Goal: Task Accomplishment & Management: Manage account settings

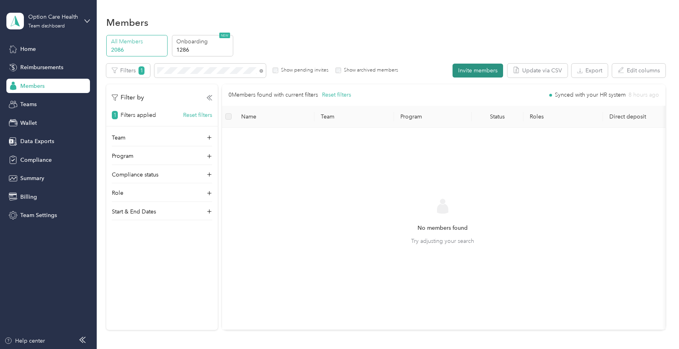
click at [475, 72] on button "Invite members" at bounding box center [477, 71] width 51 height 14
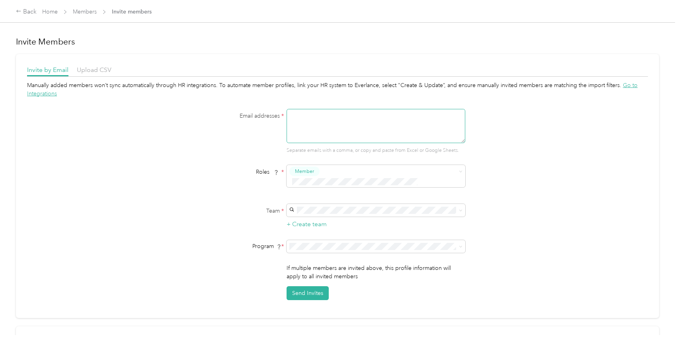
click at [428, 115] on textarea at bounding box center [376, 126] width 179 height 34
paste textarea "[PERSON_NAME][EMAIL_ADDRESS][PERSON_NAME][DOMAIN_NAME]"
type textarea "[PERSON_NAME][EMAIL_ADDRESS][PERSON_NAME][DOMAIN_NAME]"
click at [390, 216] on div "[PERSON_NAME][EMAIL_ADDRESS][DOMAIN_NAME] [PERSON_NAME]" at bounding box center [375, 217] width 168 height 18
click at [382, 204] on li "FAVR Group B 2025 (FAVR)" at bounding box center [374, 205] width 179 height 14
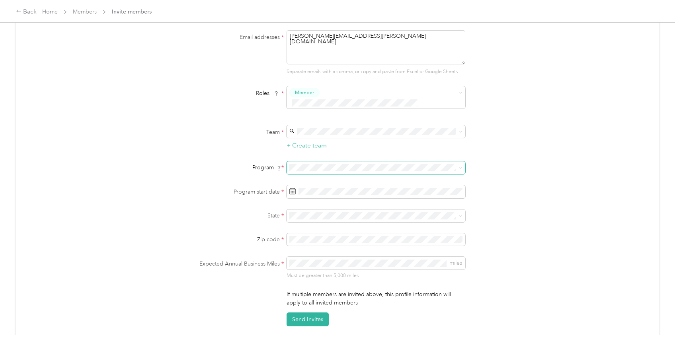
scroll to position [80, 0]
click at [347, 185] on span at bounding box center [376, 192] width 179 height 14
click at [292, 187] on icon at bounding box center [292, 190] width 6 height 6
click at [291, 187] on icon at bounding box center [292, 190] width 6 height 6
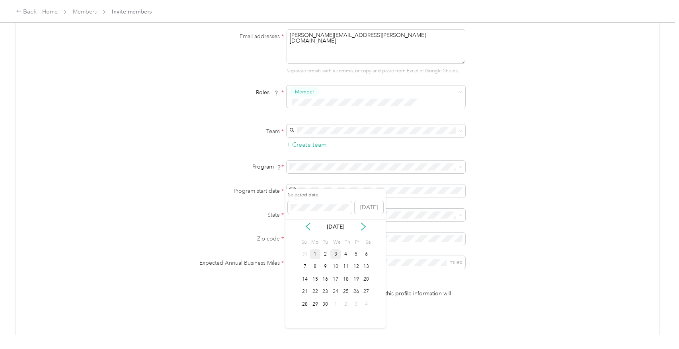
click at [314, 256] on div "1" at bounding box center [315, 254] width 10 height 10
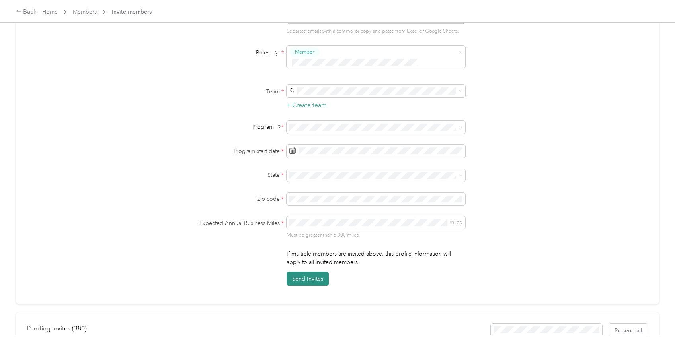
click at [312, 272] on button "Send Invites" at bounding box center [308, 279] width 42 height 14
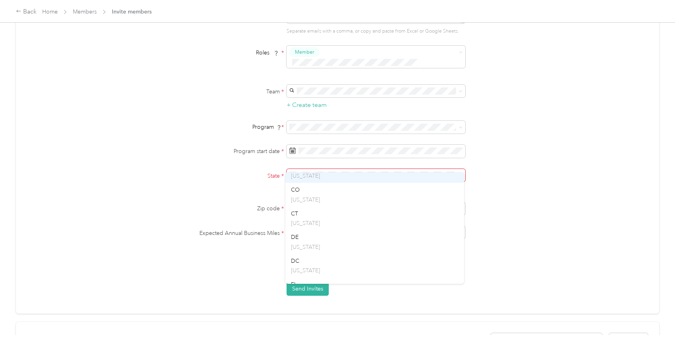
scroll to position [80, 0]
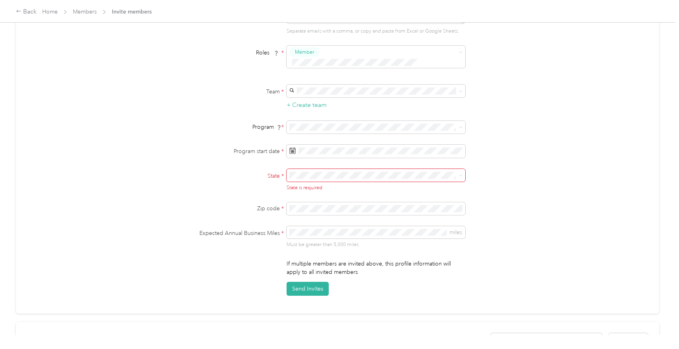
click at [306, 224] on div "CA [US_STATE]" at bounding box center [375, 220] width 168 height 18
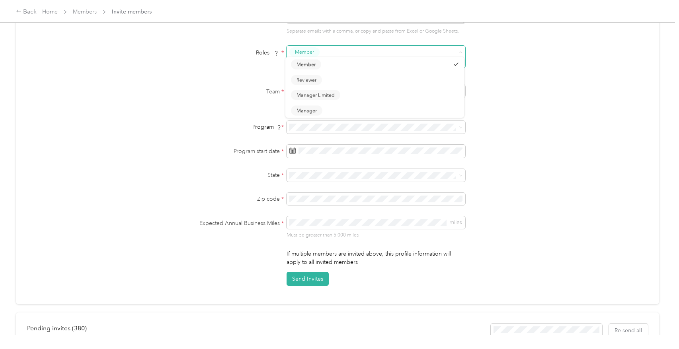
click at [318, 55] on div "Member" at bounding box center [304, 52] width 30 height 10
click at [316, 64] on button "Member" at bounding box center [306, 65] width 30 height 10
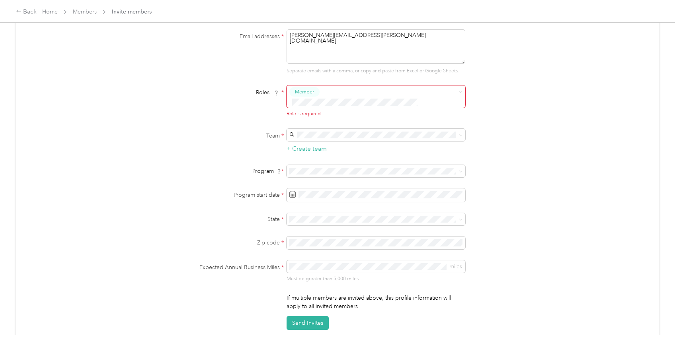
click at [401, 98] on span at bounding box center [370, 102] width 163 height 8
click at [312, 109] on li "Member" at bounding box center [374, 107] width 179 height 16
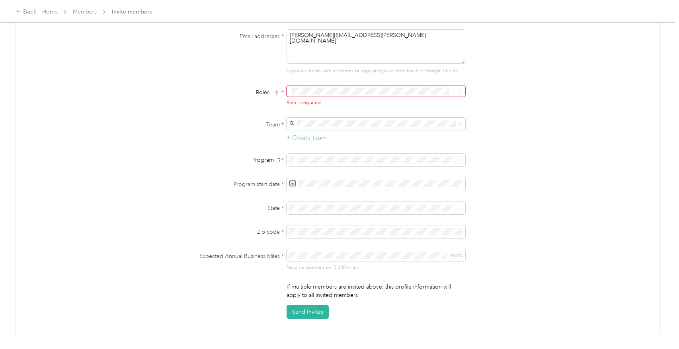
click at [469, 83] on form "Email addresses * [PERSON_NAME][EMAIL_ADDRESS][PERSON_NAME][DOMAIN_NAME] Separa…" at bounding box center [337, 174] width 306 height 290
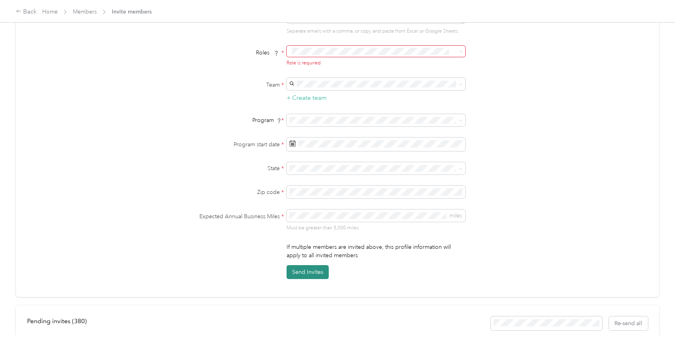
click at [305, 274] on button "Send Invites" at bounding box center [308, 272] width 42 height 14
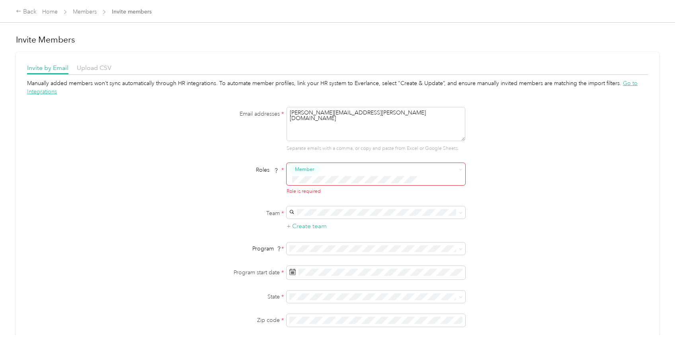
scroll to position [0, 0]
click at [91, 14] on link "Members" at bounding box center [85, 11] width 24 height 7
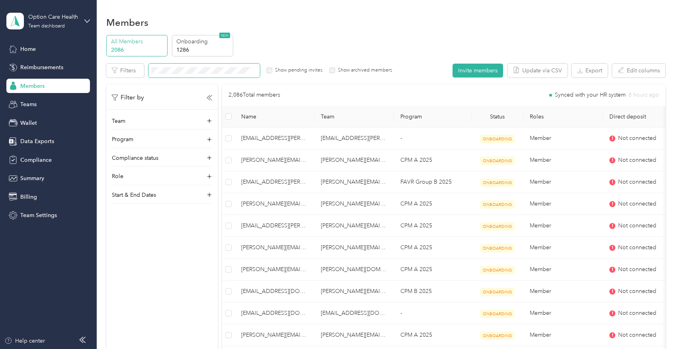
click at [243, 74] on span at bounding box center [203, 71] width 111 height 14
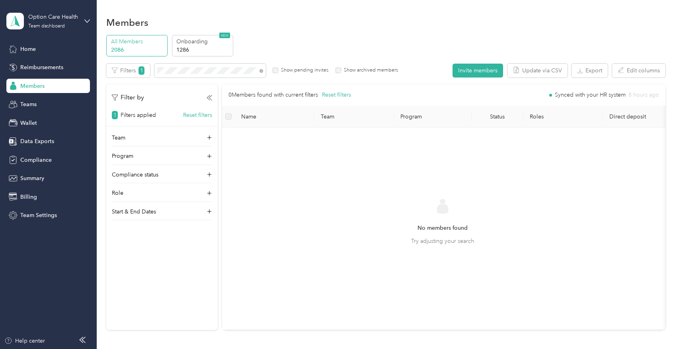
click at [215, 160] on div "Team Program Compliance status Role Start & End Dates" at bounding box center [161, 177] width 111 height 87
click at [463, 74] on button "Invite members" at bounding box center [477, 71] width 51 height 14
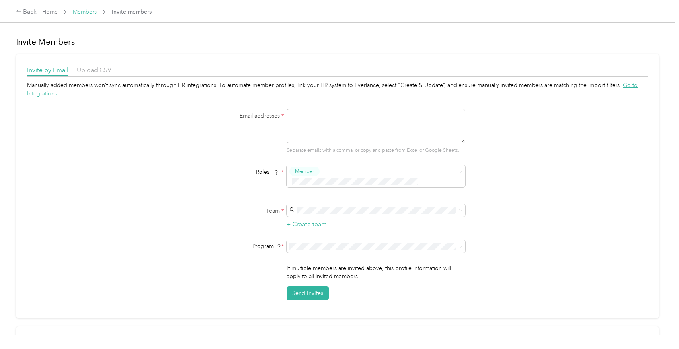
click at [75, 10] on link "Members" at bounding box center [85, 11] width 24 height 7
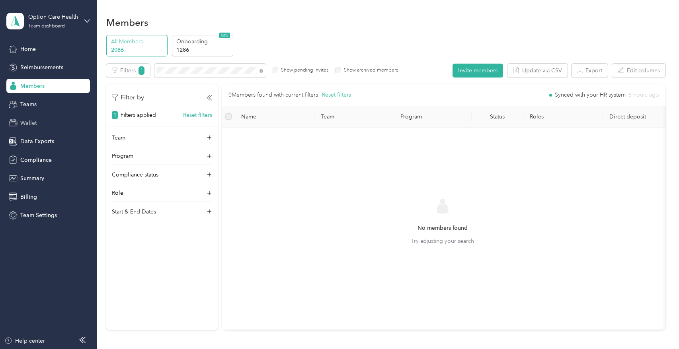
click at [27, 117] on div "Wallet" at bounding box center [48, 123] width 84 height 14
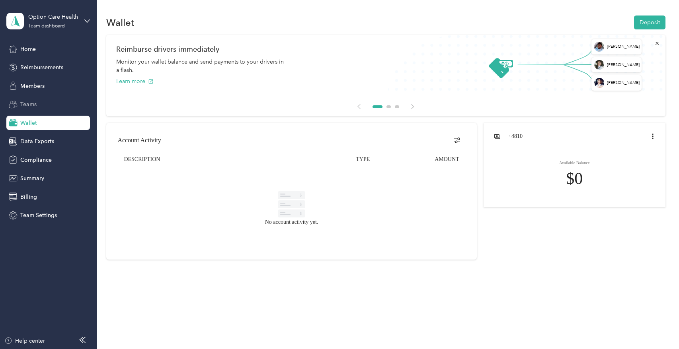
click at [27, 105] on span "Teams" at bounding box center [28, 104] width 16 height 8
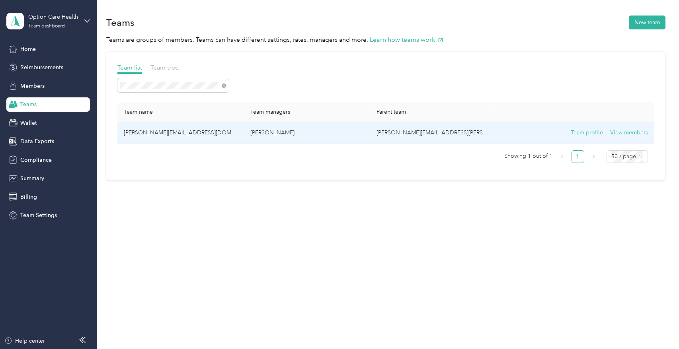
click at [181, 132] on td "[PERSON_NAME][EMAIL_ADDRESS][DOMAIN_NAME]" at bounding box center [180, 133] width 126 height 22
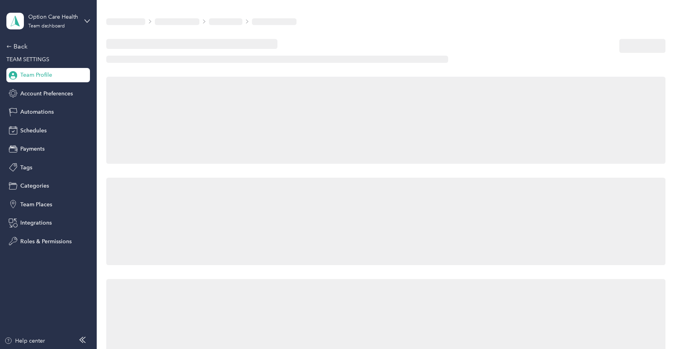
click at [181, 132] on div at bounding box center [385, 121] width 559 height 88
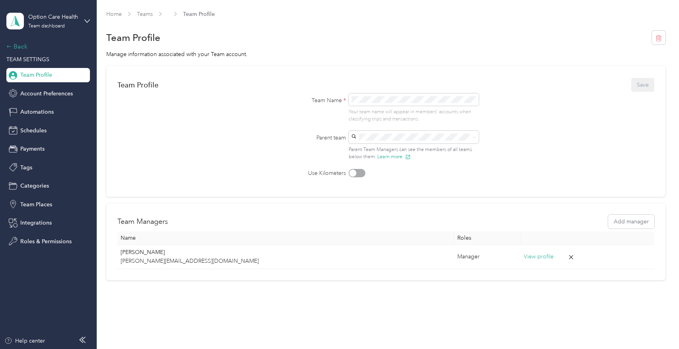
click at [16, 44] on div "Back" at bounding box center [46, 47] width 80 height 10
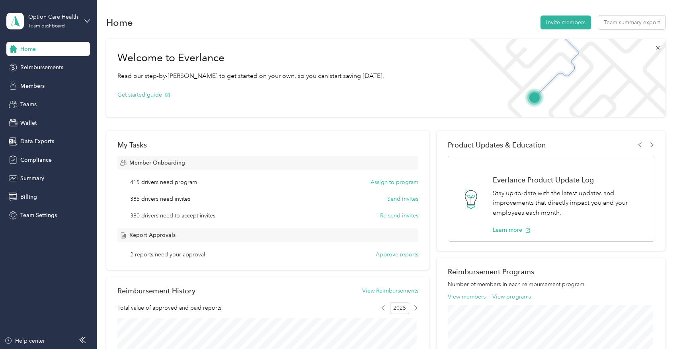
click at [191, 252] on span "2 reports need your approval" at bounding box center [167, 255] width 75 height 8
click at [191, 253] on span "2 reports need your approval" at bounding box center [167, 255] width 75 height 8
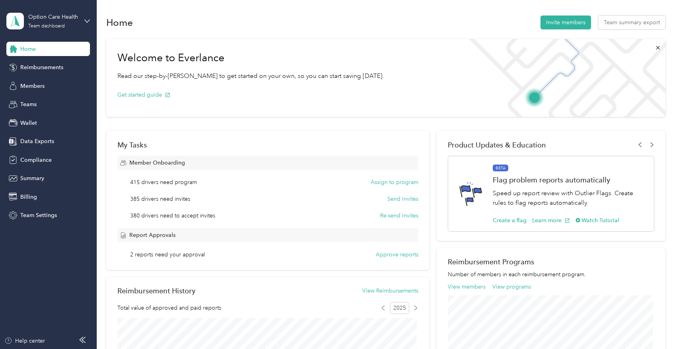
click at [168, 232] on span "Report Approvals" at bounding box center [152, 235] width 46 height 8
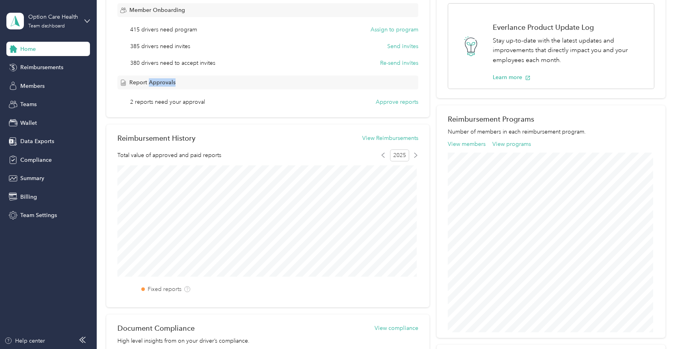
scroll to position [152, 0]
click at [379, 138] on button "View Reimbursements" at bounding box center [390, 139] width 56 height 8
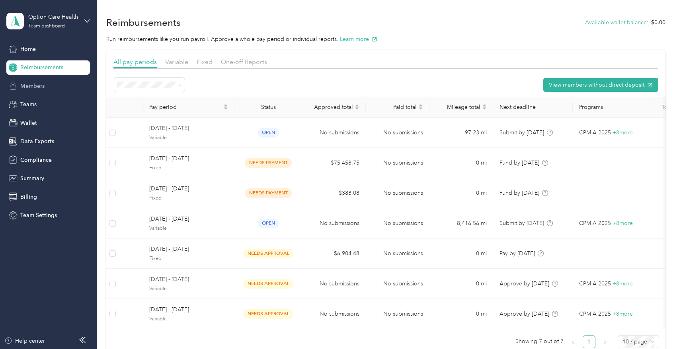
click at [50, 80] on div "Members" at bounding box center [48, 86] width 84 height 14
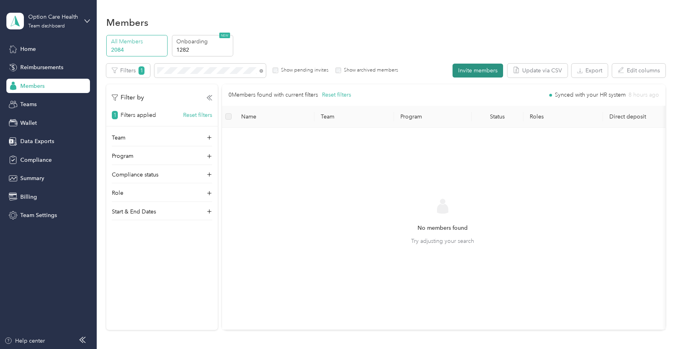
click at [468, 72] on button "Invite members" at bounding box center [477, 71] width 51 height 14
click at [342, 69] on label "Show archived members" at bounding box center [369, 70] width 57 height 7
click at [320, 72] on label "Show pending invites" at bounding box center [303, 70] width 50 height 7
click at [321, 72] on label "Show pending invites" at bounding box center [303, 70] width 50 height 7
click at [21, 83] on span "Members" at bounding box center [32, 86] width 24 height 8
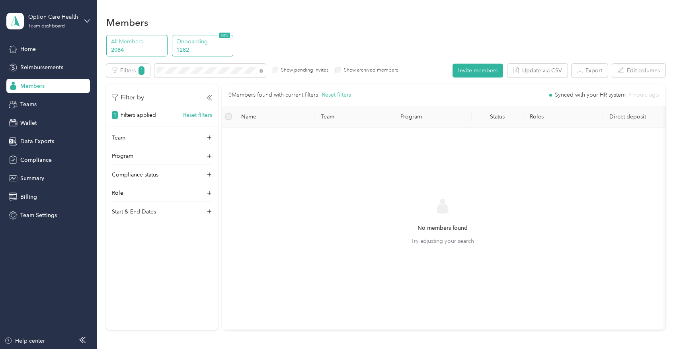
click at [183, 48] on p "1282" at bounding box center [203, 50] width 54 height 8
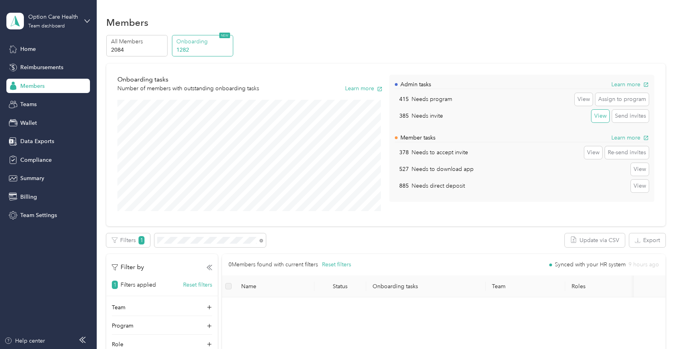
click at [594, 119] on button "View" at bounding box center [600, 116] width 18 height 13
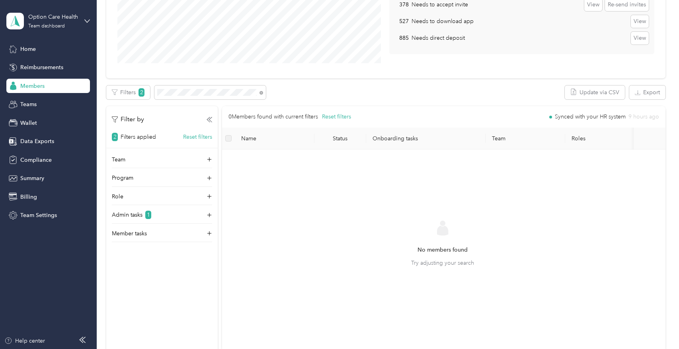
scroll to position [166, 0]
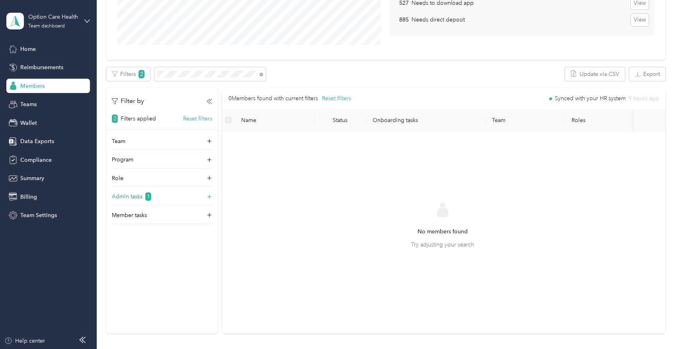
click at [211, 193] on div "Admin tasks 1" at bounding box center [162, 199] width 100 height 13
click at [209, 193] on div "Admin tasks 1" at bounding box center [162, 199] width 100 height 13
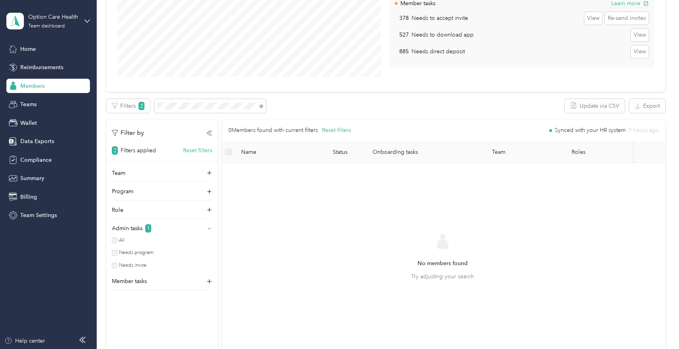
scroll to position [159, 0]
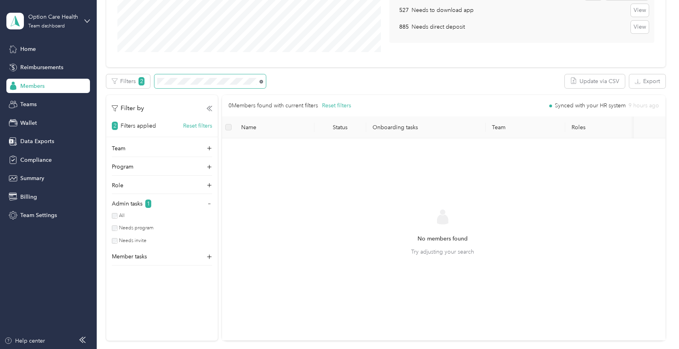
click at [261, 82] on icon at bounding box center [261, 82] width 4 height 4
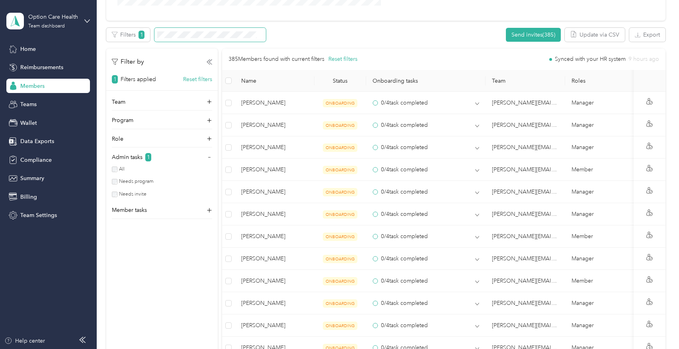
scroll to position [159, 0]
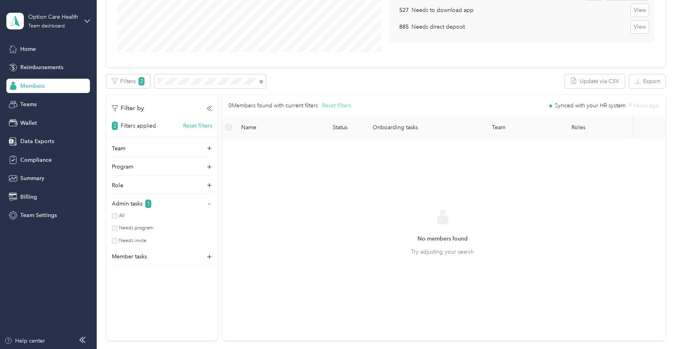
click at [324, 104] on button "Reset filters" at bounding box center [336, 105] width 29 height 9
click at [143, 82] on div "Filters 1" at bounding box center [186, 81] width 160 height 14
click at [207, 185] on icon at bounding box center [210, 186] width 8 height 8
click at [153, 192] on div "Role" at bounding box center [162, 187] width 100 height 13
click at [209, 203] on icon at bounding box center [210, 204] width 6 height 6
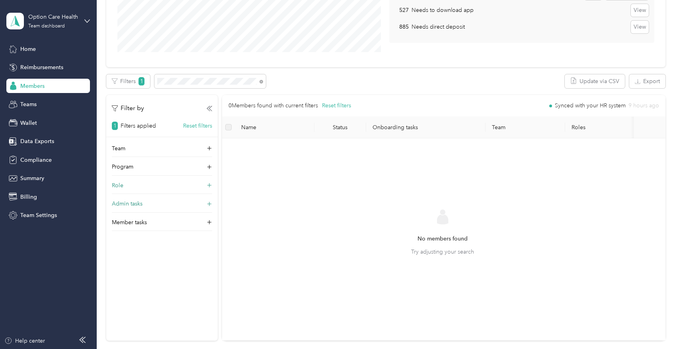
click at [211, 184] on icon at bounding box center [210, 186] width 8 height 8
click at [142, 196] on div "Member" at bounding box center [159, 197] width 95 height 7
click at [43, 86] on span "Members" at bounding box center [32, 86] width 24 height 8
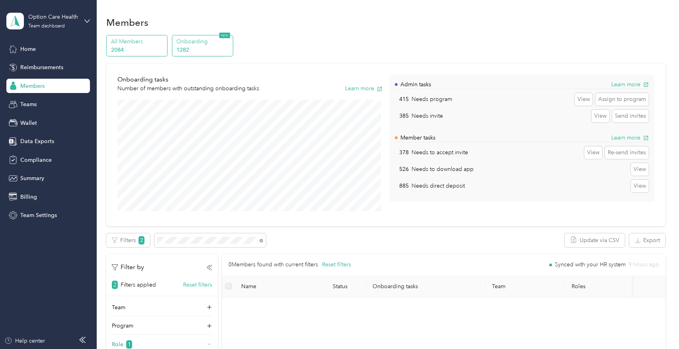
click at [127, 45] on p "All Members" at bounding box center [138, 41] width 54 height 8
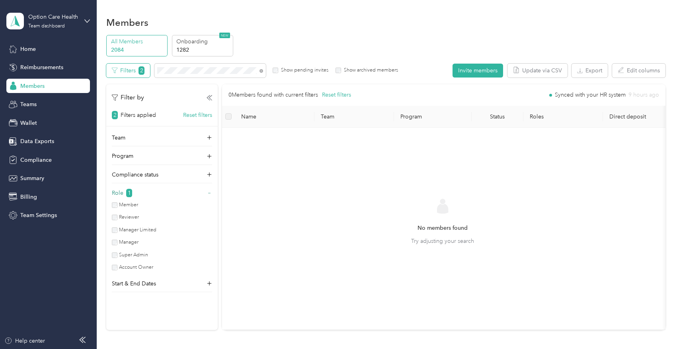
click at [140, 76] on button "Filters 2" at bounding box center [128, 71] width 44 height 14
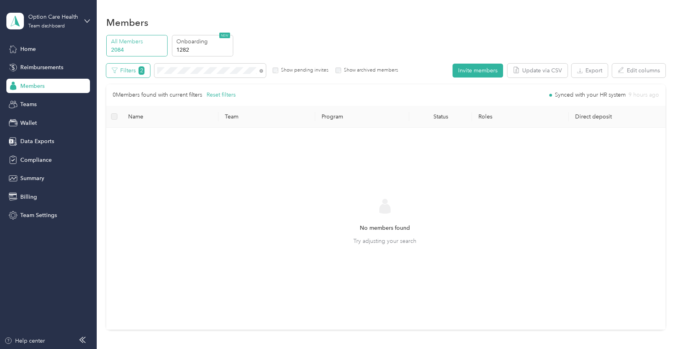
click at [140, 76] on button "Filters 2" at bounding box center [128, 71] width 44 height 14
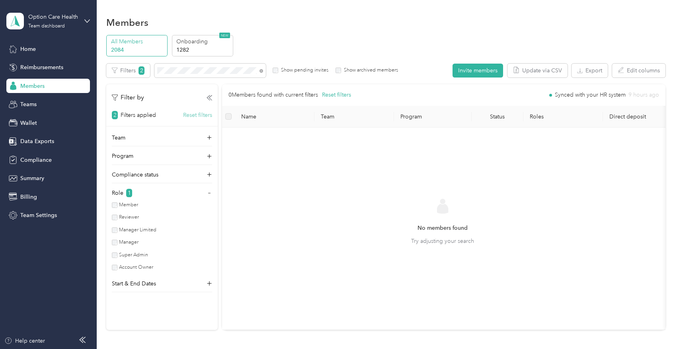
click at [188, 114] on button "Reset filters" at bounding box center [197, 115] width 29 height 8
click at [470, 69] on button "Invite members" at bounding box center [477, 71] width 51 height 14
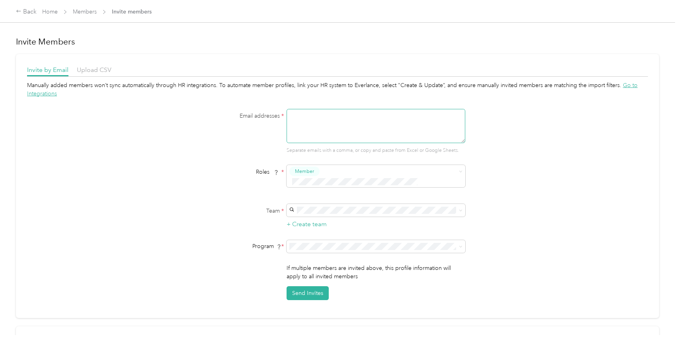
click at [430, 124] on textarea at bounding box center [376, 126] width 179 height 34
paste textarea "[PERSON_NAME][EMAIL_ADDRESS][PERSON_NAME][DOMAIN_NAME]"
type textarea "[PERSON_NAME][EMAIL_ADDRESS][PERSON_NAME][DOMAIN_NAME]"
click at [383, 193] on form "Email addresses * kelly.zavala@optioncare.com Separate emails with a comma, or …" at bounding box center [337, 204] width 306 height 191
click at [371, 214] on div "[PERSON_NAME][EMAIL_ADDRESS][DOMAIN_NAME] [PERSON_NAME]" at bounding box center [375, 215] width 168 height 18
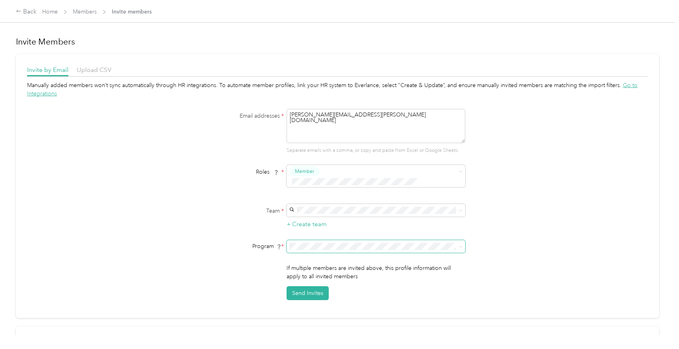
click at [457, 244] on span at bounding box center [459, 247] width 6 height 6
click at [459, 245] on icon at bounding box center [461, 247] width 4 height 4
click at [332, 209] on div "FAVR Group B 2025 (FAVR)" at bounding box center [375, 204] width 168 height 8
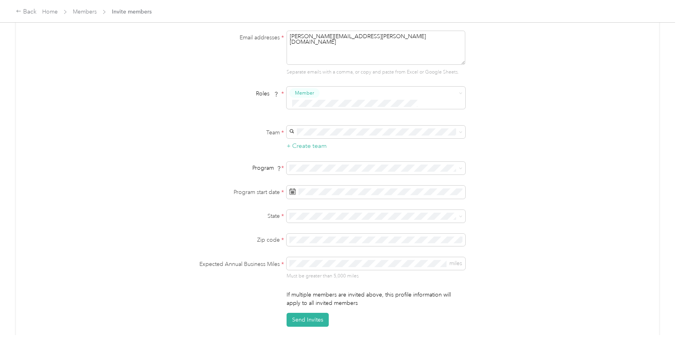
scroll to position [80, 0]
click at [337, 185] on span at bounding box center [376, 192] width 179 height 14
click at [289, 187] on icon at bounding box center [292, 190] width 6 height 6
click at [290, 187] on icon at bounding box center [292, 190] width 6 height 6
click at [296, 185] on span at bounding box center [376, 192] width 179 height 14
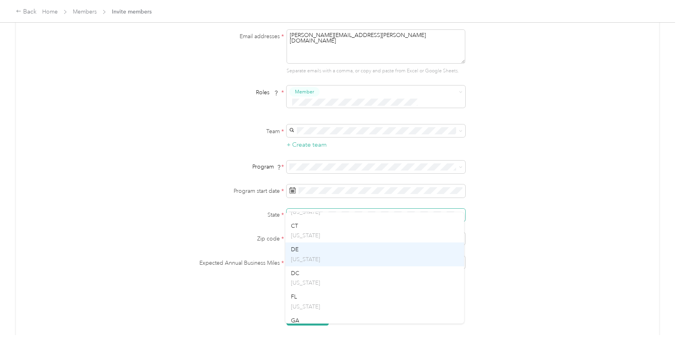
scroll to position [119, 0]
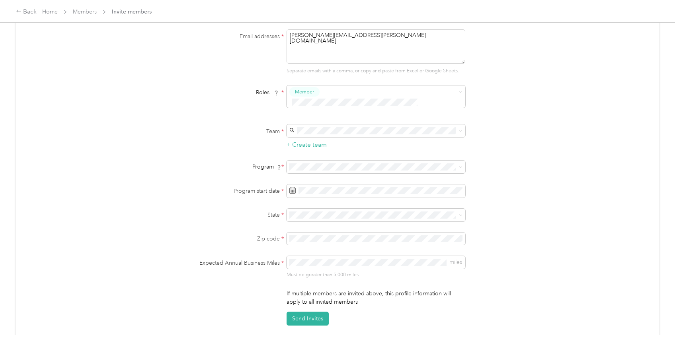
click at [308, 219] on div "CA [US_STATE]" at bounding box center [375, 219] width 168 height 18
click at [293, 187] on icon at bounding box center [292, 190] width 6 height 6
click at [292, 187] on icon at bounding box center [292, 190] width 6 height 6
click at [300, 89] on span "Member" at bounding box center [304, 91] width 19 height 7
click at [304, 103] on span "Member" at bounding box center [305, 106] width 19 height 7
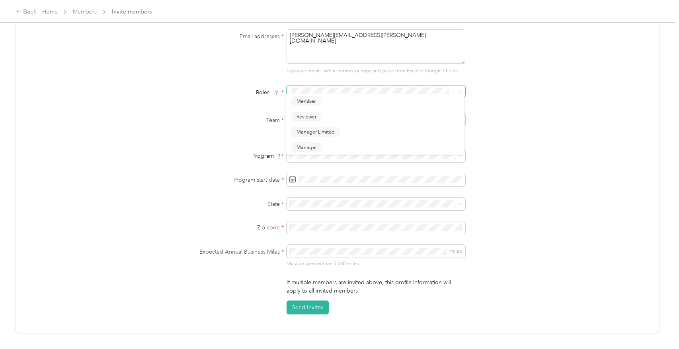
click at [304, 96] on span at bounding box center [376, 91] width 179 height 11
click at [304, 101] on button "Member" at bounding box center [306, 105] width 30 height 10
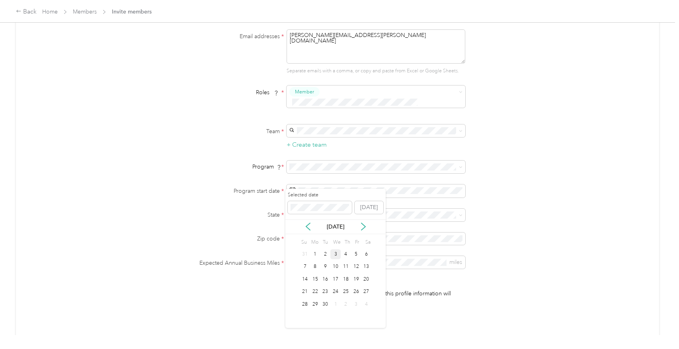
click at [337, 251] on div "3" at bounding box center [335, 254] width 10 height 10
click at [308, 312] on button "Send Invites" at bounding box center [308, 319] width 42 height 14
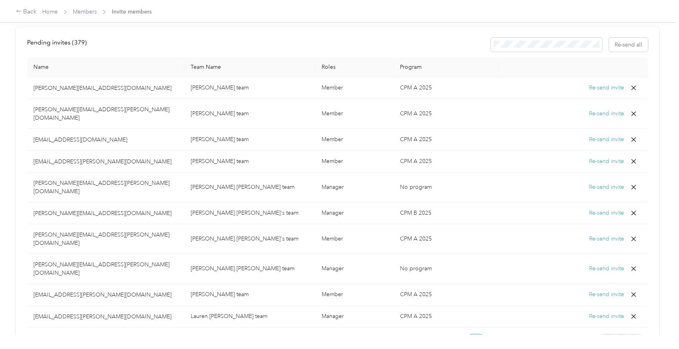
scroll to position [318, 0]
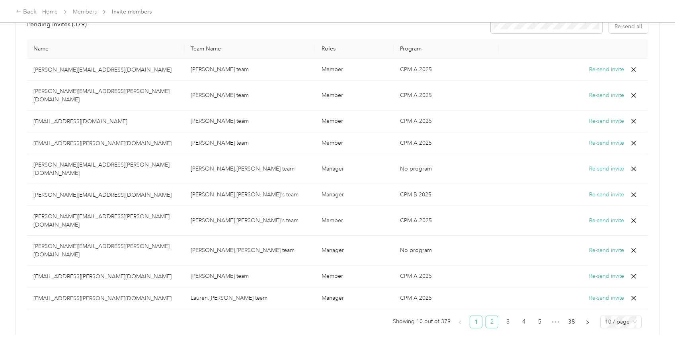
click at [493, 316] on link "2" at bounding box center [492, 322] width 12 height 12
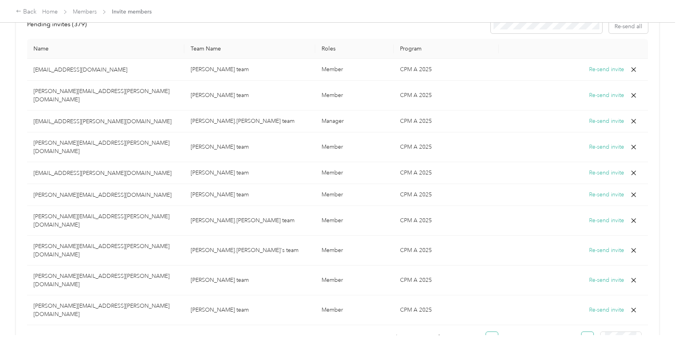
click at [582, 332] on button "button" at bounding box center [587, 338] width 13 height 13
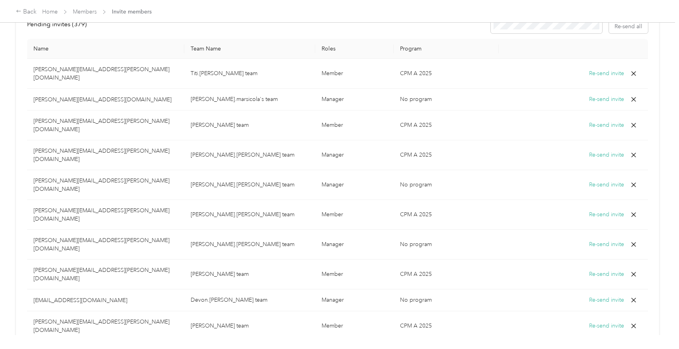
click at [582, 348] on button "button" at bounding box center [587, 354] width 13 height 13
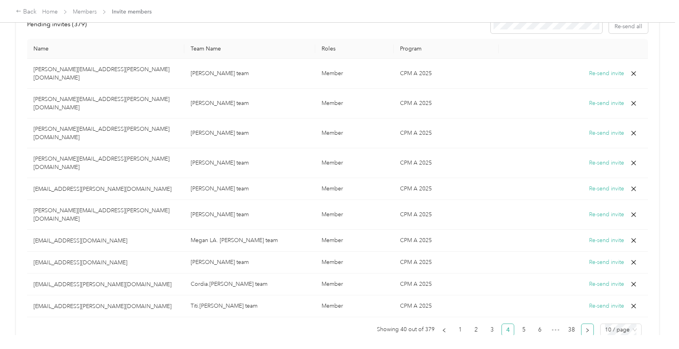
click at [582, 324] on button "button" at bounding box center [587, 330] width 13 height 13
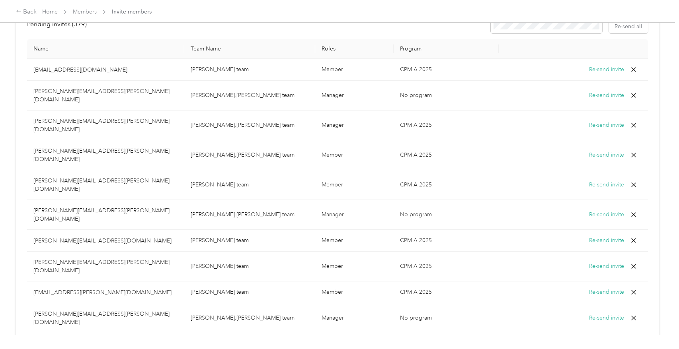
click at [572, 340] on link "38" at bounding box center [571, 346] width 12 height 12
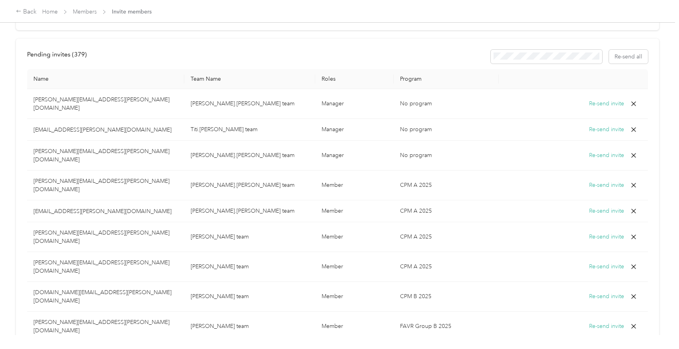
scroll to position [297, 0]
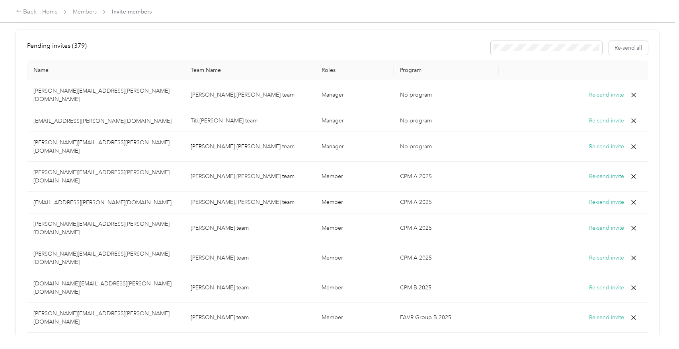
click at [550, 340] on link "37" at bounding box center [556, 346] width 12 height 12
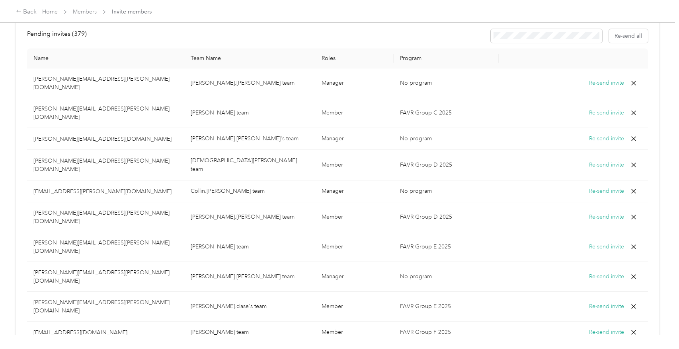
scroll to position [319, 0]
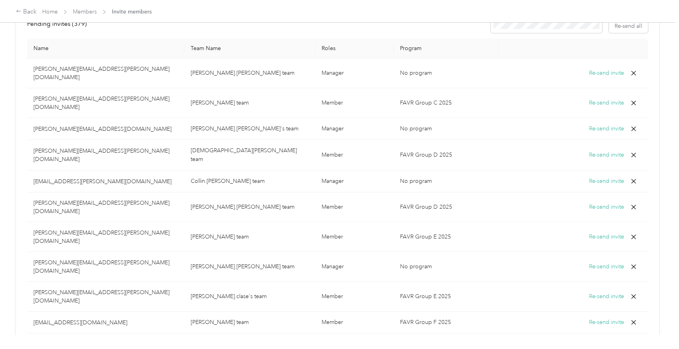
click at [565, 341] on link "38" at bounding box center [571, 347] width 12 height 12
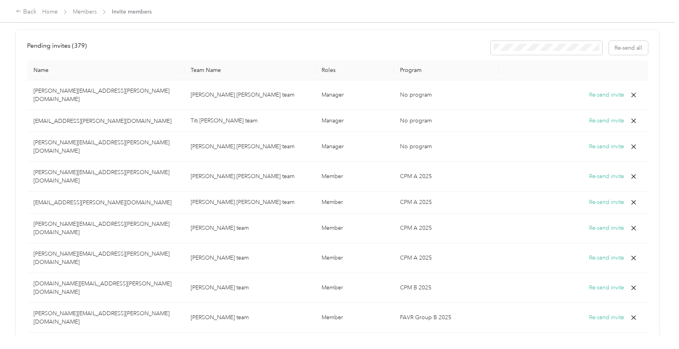
click at [108, 49] on div "Pending invites ( 379 ) Re-send all Name Team Name Roles Program julieann.busse…" at bounding box center [337, 202] width 643 height 345
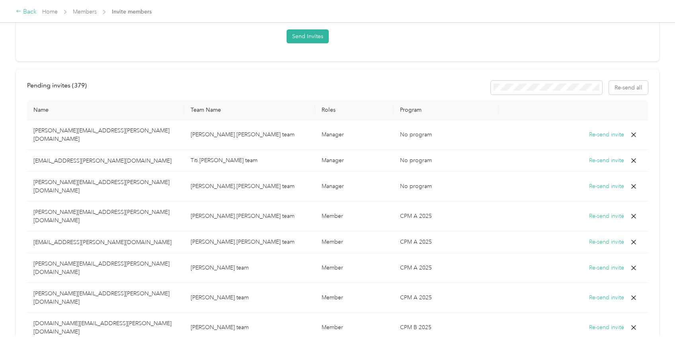
click at [29, 12] on div "Back" at bounding box center [26, 12] width 21 height 10
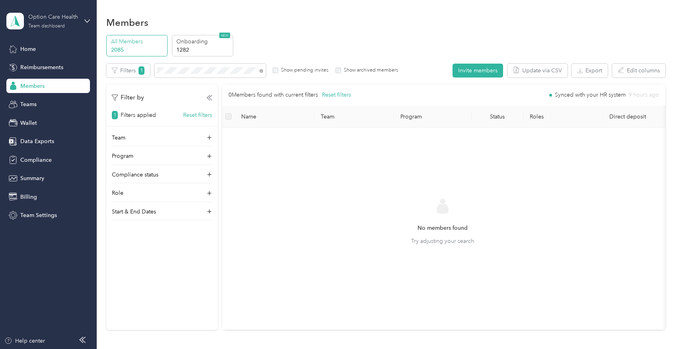
click at [64, 24] on div "Team dashboard" at bounding box center [46, 26] width 37 height 5
click at [46, 98] on div "Log out" at bounding box center [135, 100] width 246 height 14
